Goal: Task Accomplishment & Management: Manage account settings

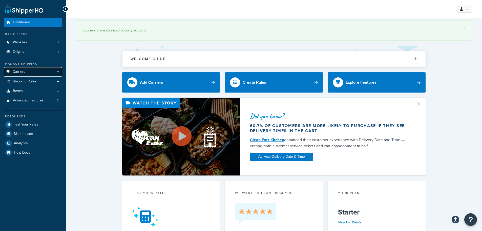
click at [28, 70] on link "Carriers" at bounding box center [33, 71] width 58 height 9
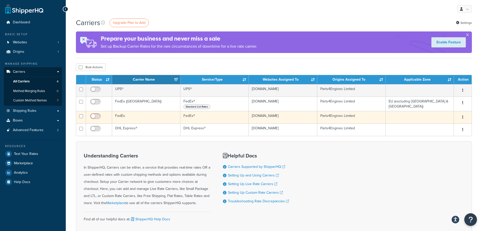
click at [98, 116] on input "checkbox" at bounding box center [96, 117] width 14 height 6
checkbox input "true"
click at [121, 116] on td "FedEx" at bounding box center [146, 117] width 68 height 12
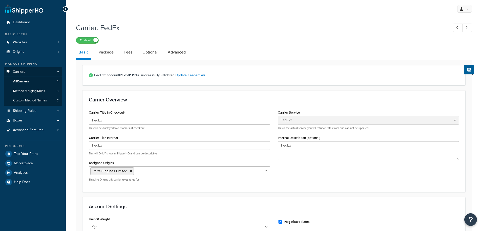
select select "fedEx"
select select "kg"
select select "REGULAR_PICKUP"
select select "YOUR_PACKAGING"
click at [29, 110] on span "Shipping Rules" at bounding box center [25, 111] width 24 height 4
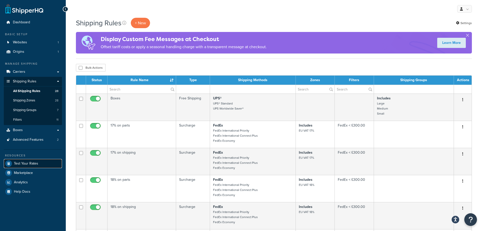
click at [27, 162] on span "Test Your Rates" at bounding box center [26, 163] width 24 height 4
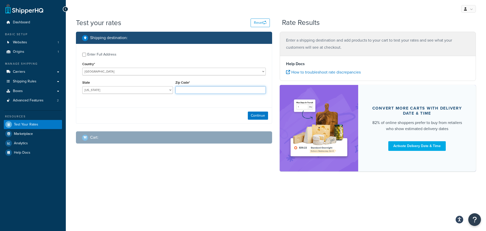
click at [199, 89] on input "Zip Code*" at bounding box center [220, 90] width 91 height 8
type input "1000"
click at [251, 114] on button "Continue" at bounding box center [258, 115] width 20 height 8
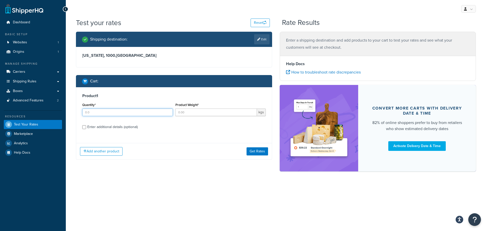
click at [133, 111] on input "Quantity*" at bounding box center [127, 112] width 91 height 8
type input "1"
click at [195, 112] on input "Product Weight*" at bounding box center [216, 112] width 82 height 8
type input "1"
click at [254, 150] on button "Get Rates" at bounding box center [258, 151] width 22 height 8
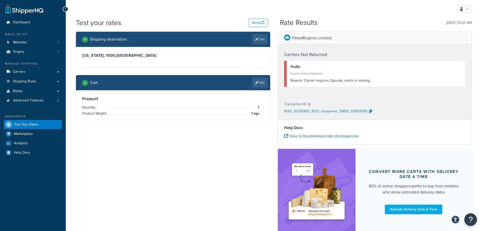
click at [259, 33] on div "Shipping destination : Edit" at bounding box center [173, 39] width 194 height 15
click at [257, 40] on icon at bounding box center [256, 39] width 3 height 3
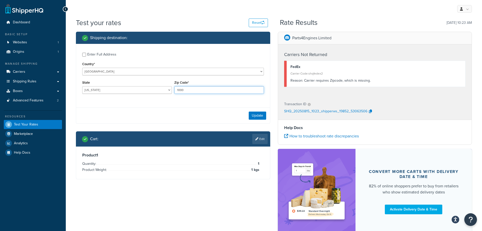
click at [195, 89] on input "1000" at bounding box center [219, 90] width 90 height 8
type input "35430"
click at [258, 115] on button "Update" at bounding box center [257, 115] width 17 height 8
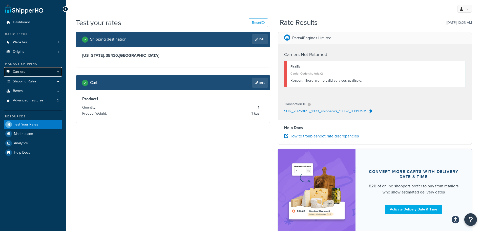
click at [24, 73] on span "Carriers" at bounding box center [19, 72] width 12 height 4
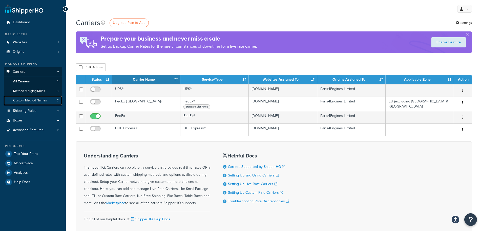
click at [29, 97] on link "Custom Method Names 7" at bounding box center [33, 100] width 58 height 9
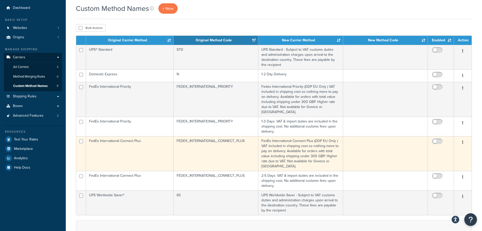
scroll to position [25, 0]
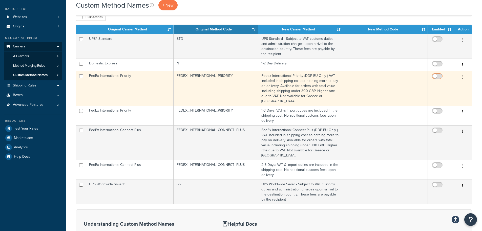
click at [440, 76] on input "checkbox" at bounding box center [438, 77] width 14 height 6
checkbox input "true"
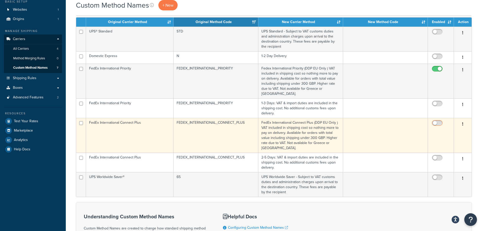
scroll to position [51, 0]
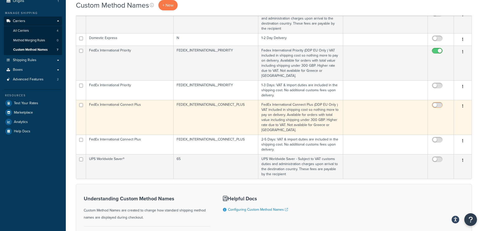
click at [439, 137] on span at bounding box center [437, 140] width 11 height 6
click at [439, 138] on input "checkbox" at bounding box center [438, 141] width 14 height 6
checkbox input "true"
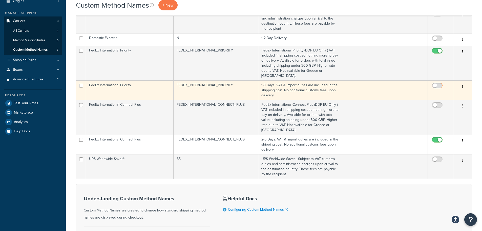
click at [438, 83] on span at bounding box center [437, 86] width 11 height 6
click at [438, 84] on input "checkbox" at bounding box center [438, 87] width 14 height 6
checkbox input "true"
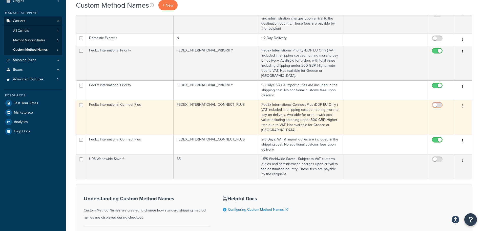
click at [441, 103] on input "checkbox" at bounding box center [438, 106] width 14 height 6
checkbox input "true"
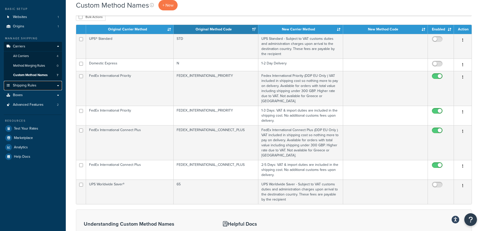
click at [31, 86] on span "Shipping Rules" at bounding box center [25, 85] width 24 height 4
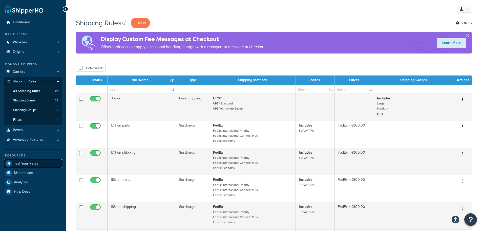
click at [17, 160] on link "Test Your Rates" at bounding box center [33, 163] width 58 height 9
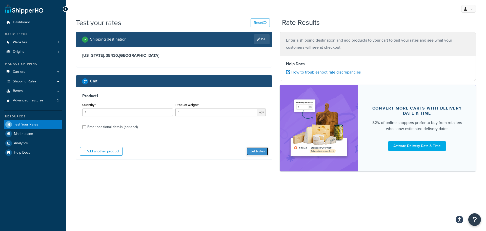
click at [254, 152] on button "Get Rates" at bounding box center [258, 151] width 22 height 8
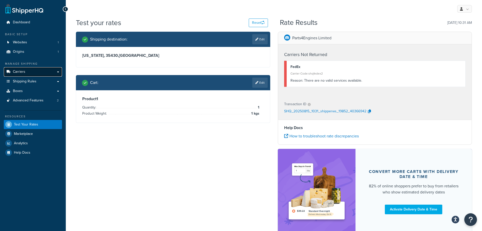
click at [32, 70] on link "Carriers" at bounding box center [33, 71] width 58 height 9
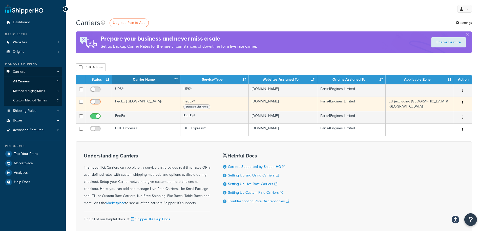
click at [99, 103] on input "checkbox" at bounding box center [96, 103] width 14 height 6
checkbox input "true"
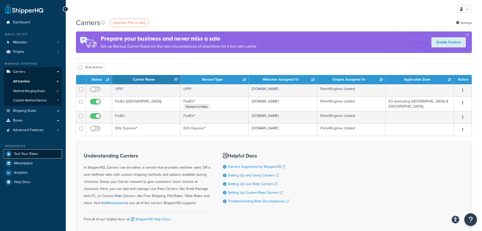
click at [33, 150] on link "Test Your Rates" at bounding box center [33, 153] width 58 height 9
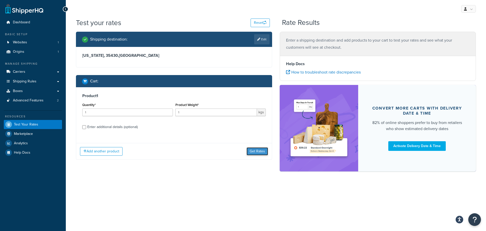
click at [253, 153] on button "Get Rates" at bounding box center [258, 151] width 22 height 8
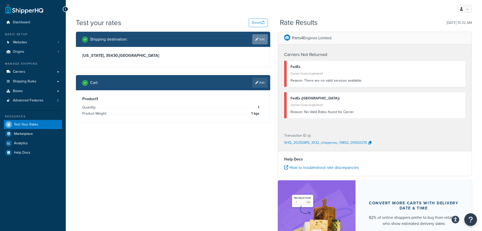
click at [260, 43] on link "Edit" at bounding box center [259, 39] width 15 height 10
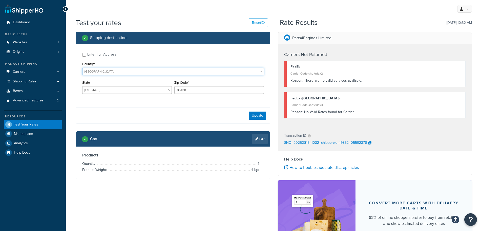
click at [117, 71] on select "[GEOGRAPHIC_DATA] [GEOGRAPHIC_DATA] [GEOGRAPHIC_DATA] [GEOGRAPHIC_DATA] [GEOGRA…" at bounding box center [173, 72] width 182 height 8
select select "CA"
click at [82, 68] on select "[GEOGRAPHIC_DATA] [GEOGRAPHIC_DATA] [GEOGRAPHIC_DATA] [GEOGRAPHIC_DATA] [GEOGRA…" at bounding box center [173, 72] width 182 height 8
click at [191, 90] on input "35430" at bounding box center [219, 90] width 90 height 8
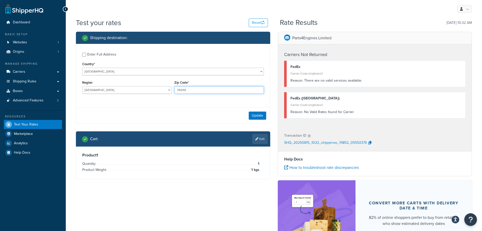
click at [191, 90] on input "35430" at bounding box center [219, 90] width 90 height 8
type input "T0A"
click at [257, 117] on button "Update" at bounding box center [257, 115] width 17 height 8
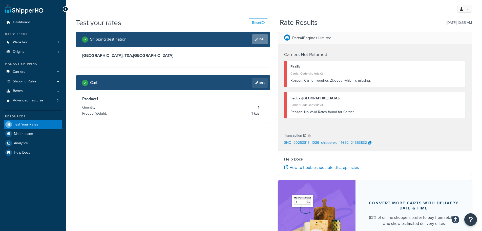
click at [257, 41] on icon at bounding box center [256, 39] width 3 height 3
select select "CA"
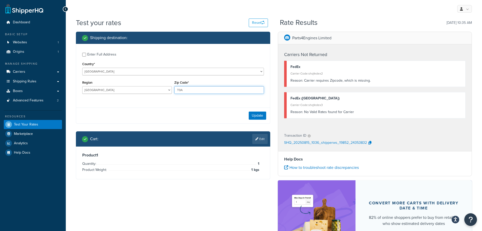
click at [197, 91] on input "T0A" at bounding box center [219, 90] width 90 height 8
type input "T"
type input "t"
type input "T3J"
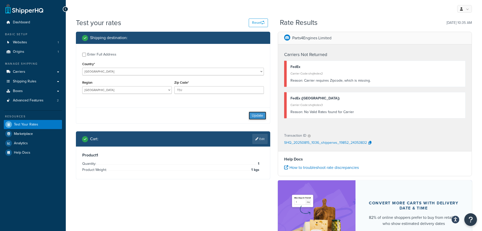
click at [254, 116] on button "Update" at bounding box center [257, 115] width 17 height 8
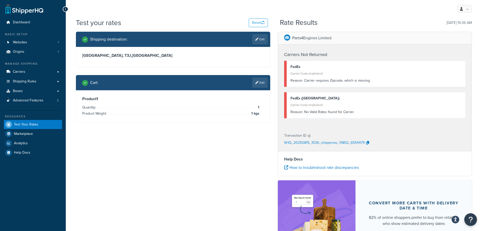
drag, startPoint x: 263, startPoint y: 39, endPoint x: 253, endPoint y: 43, distance: 10.9
click at [263, 39] on link "Edit" at bounding box center [259, 39] width 15 height 10
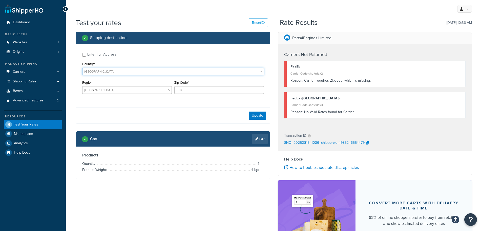
click at [116, 71] on select "United States United Kingdom Afghanistan Åland Islands Albania Algeria American…" at bounding box center [173, 72] width 182 height 8
select select "UZ"
click at [137, 58] on label "Enter Full Address" at bounding box center [175, 54] width 177 height 8
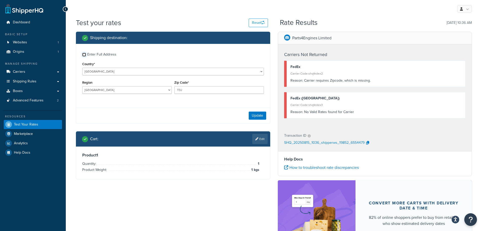
click at [86, 56] on input "Enter Full Address" at bounding box center [84, 55] width 4 height 4
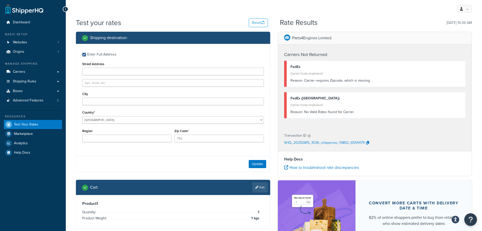
checkbox input "false"
type input "AB"
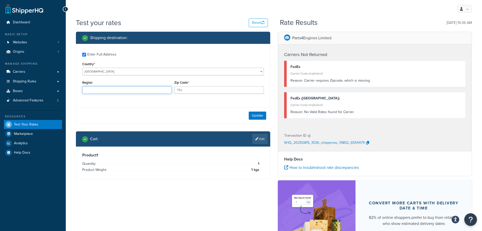
click at [119, 92] on div "Enter Full Address Country* United States United Kingdom Afghanistan Åland Isla…" at bounding box center [173, 74] width 194 height 60
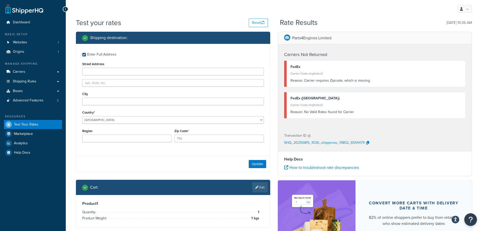
click at [85, 55] on input "Enter Full Address" at bounding box center [84, 55] width 4 height 4
checkbox input "false"
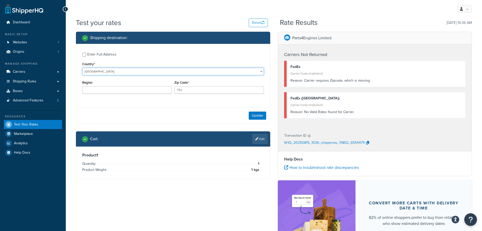
click at [122, 73] on select "United States United Kingdom Afghanistan Åland Islands Albania Algeria American…" at bounding box center [173, 72] width 182 height 8
click at [82, 68] on select "United States United Kingdom Afghanistan Åland Islands Albania Algeria American…" at bounding box center [173, 72] width 182 height 8
click at [116, 73] on select "United States United Kingdom Afghanistan Åland Islands Albania Algeria American…" at bounding box center [173, 72] width 182 height 8
select select "US"
click at [82, 68] on select "United States United Kingdom Afghanistan Åland Islands Albania Algeria American…" at bounding box center [173, 72] width 182 height 8
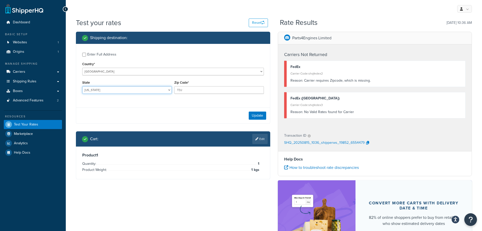
click at [150, 91] on select "Alabama Alaska American Samoa Arizona Arkansas Armed Forces Americas Armed Forc…" at bounding box center [127, 90] width 90 height 8
select select "GA"
click at [82, 86] on select "Alabama Alaska American Samoa Arizona Arkansas Armed Forces Americas Armed Forc…" at bounding box center [127, 90] width 90 height 8
click at [195, 90] on input "T3J" at bounding box center [219, 90] width 90 height 8
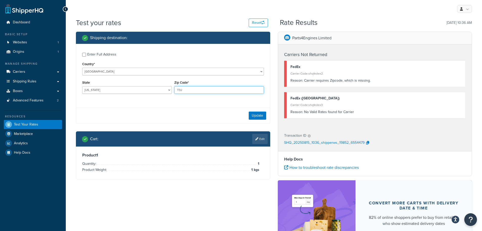
click at [195, 90] on input "T3J" at bounding box center [219, 90] width 90 height 8
type input "30007"
click at [254, 117] on button "Update" at bounding box center [257, 115] width 17 height 8
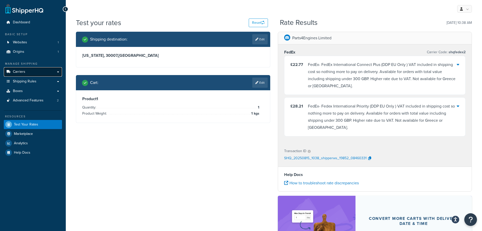
click at [30, 70] on link "Carriers" at bounding box center [33, 71] width 58 height 9
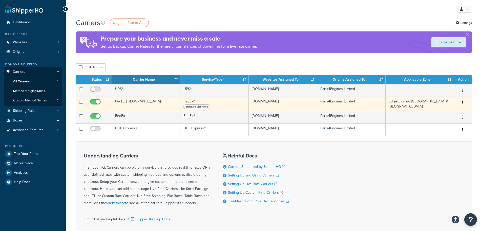
click at [92, 101] on input "checkbox" at bounding box center [96, 103] width 14 height 6
checkbox input "false"
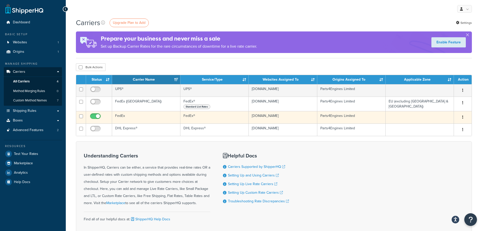
click at [94, 116] on input "checkbox" at bounding box center [96, 117] width 14 height 6
checkbox input "false"
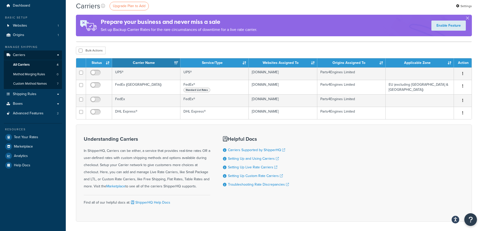
scroll to position [25, 0]
